Goal: Information Seeking & Learning: Find specific fact

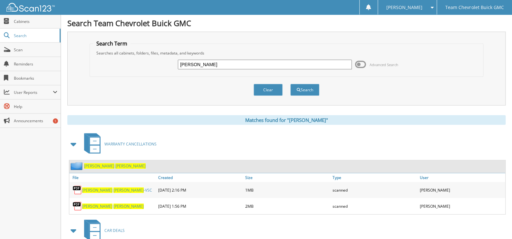
click at [224, 63] on input "[PERSON_NAME]" at bounding box center [265, 65] width 174 height 10
type input "r"
type input "C3406"
click at [290, 84] on button "Search" at bounding box center [304, 90] width 29 height 12
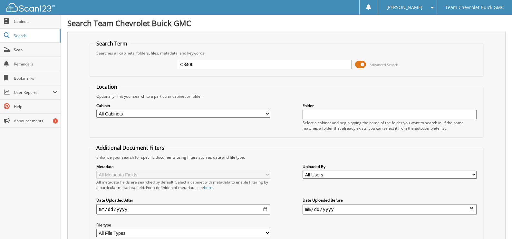
click at [363, 64] on span at bounding box center [360, 65] width 11 height 10
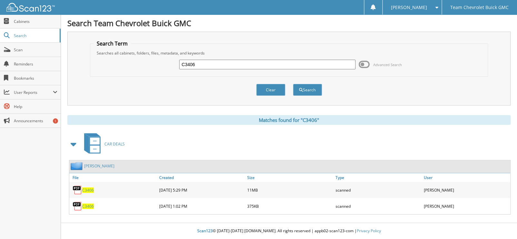
click at [86, 190] on span "C3406" at bounding box center [88, 189] width 12 height 5
